Goal: Check status

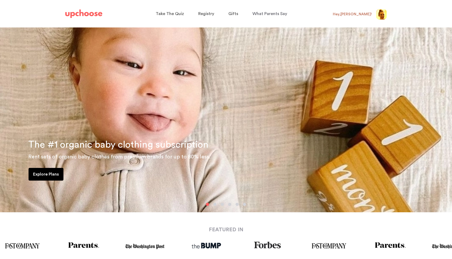
click at [380, 15] on img at bounding box center [381, 14] width 11 height 11
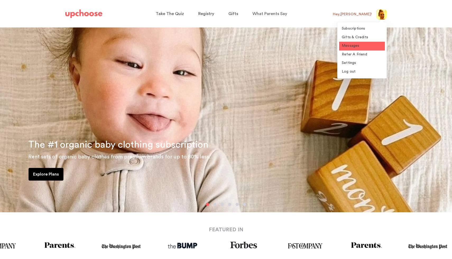
click at [358, 46] on span "Messages" at bounding box center [350, 46] width 18 height 4
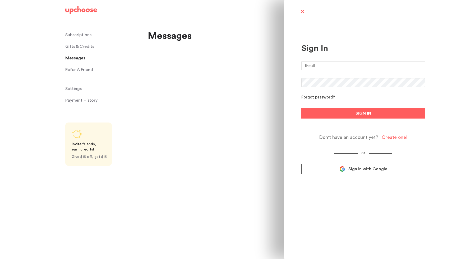
click at [375, 170] on span "Sign in with Google" at bounding box center [367, 168] width 39 height 5
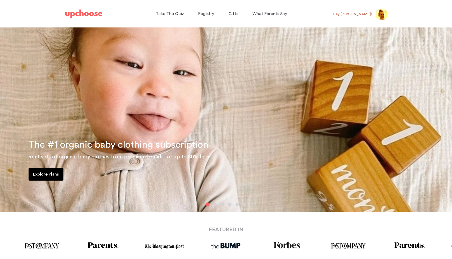
click at [382, 15] on img at bounding box center [381, 14] width 11 height 11
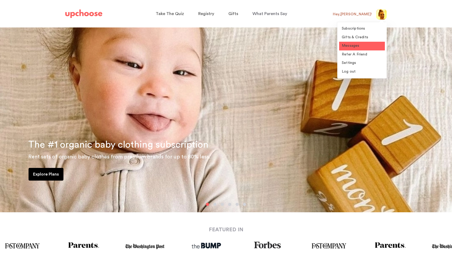
click at [355, 45] on span "Messages" at bounding box center [350, 46] width 18 height 4
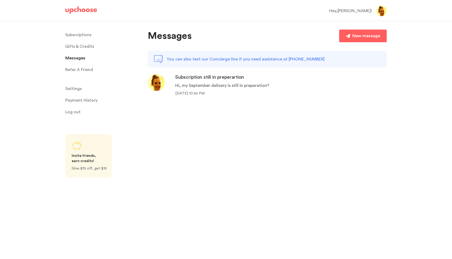
click at [236, 86] on div "Hi, my September delivery is still in preparation?" at bounding box center [222, 85] width 94 height 6
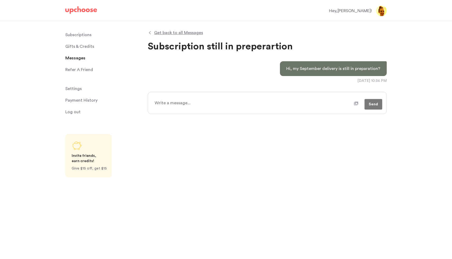
click at [81, 35] on p "Subscriptions" at bounding box center [78, 35] width 26 height 11
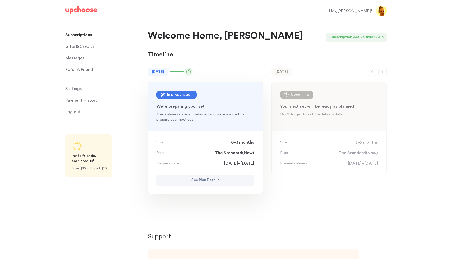
click at [186, 94] on div "In preparation" at bounding box center [179, 95] width 25 height 6
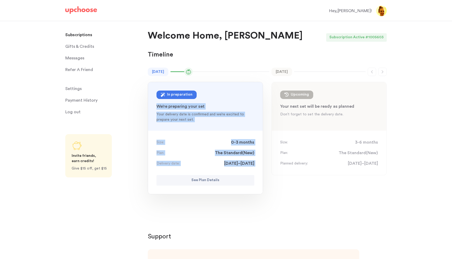
drag, startPoint x: 243, startPoint y: 173, endPoint x: 204, endPoint y: 102, distance: 80.6
click at [204, 102] on div "[DATE] In preparation : 0-3 mon We’re preparing your set Your delivery date is …" at bounding box center [205, 138] width 115 height 112
click at [204, 102] on div "[DATE] In preparation : 0-3 mon We’re preparing your set Your delivery date is …" at bounding box center [205, 106] width 115 height 49
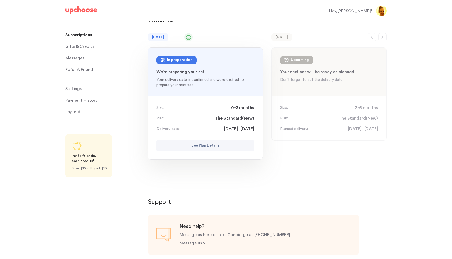
scroll to position [41, 0]
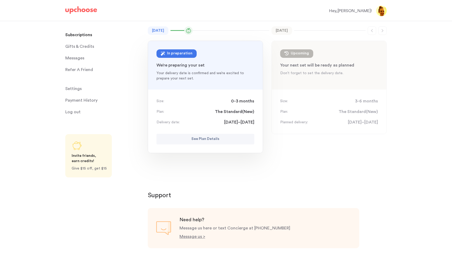
click at [214, 131] on div "Size: 0-3 months Plan: The Standard ( New ) Delivery date: [DATE]–[DATE] See Pl…" at bounding box center [205, 121] width 115 height 63
click at [214, 137] on p "See Plan Details" at bounding box center [205, 139] width 28 height 6
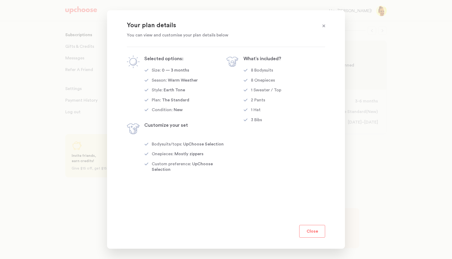
click at [316, 233] on button "Close" at bounding box center [312, 231] width 26 height 13
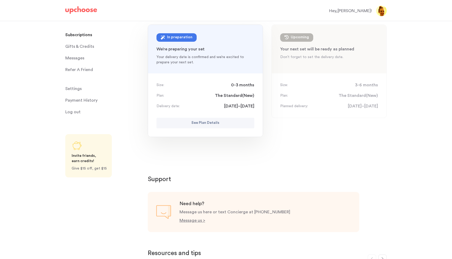
scroll to position [10, 0]
